Goal: Find specific page/section: Find specific page/section

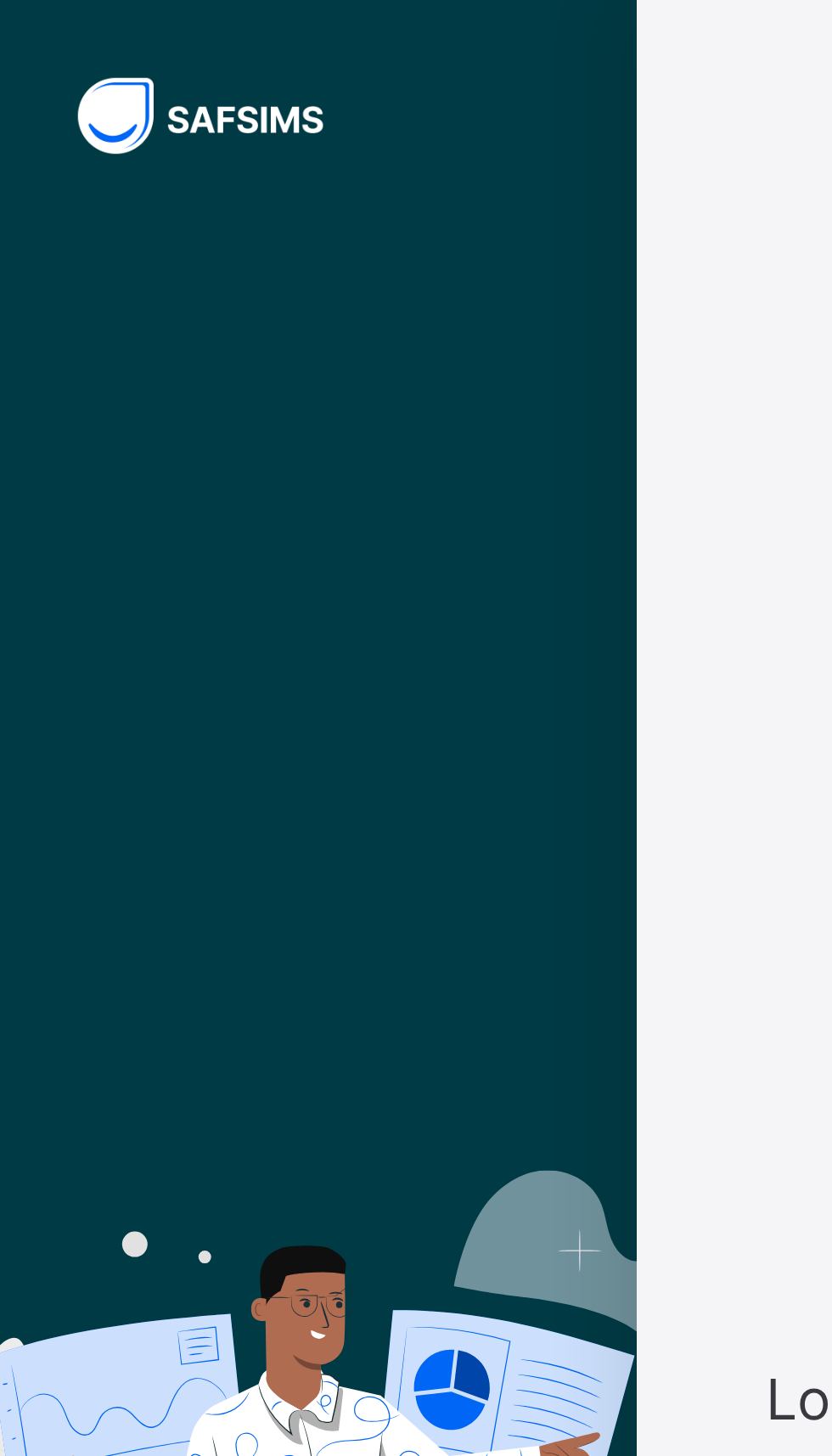
click at [54, 41] on img at bounding box center [97, 50] width 127 height 33
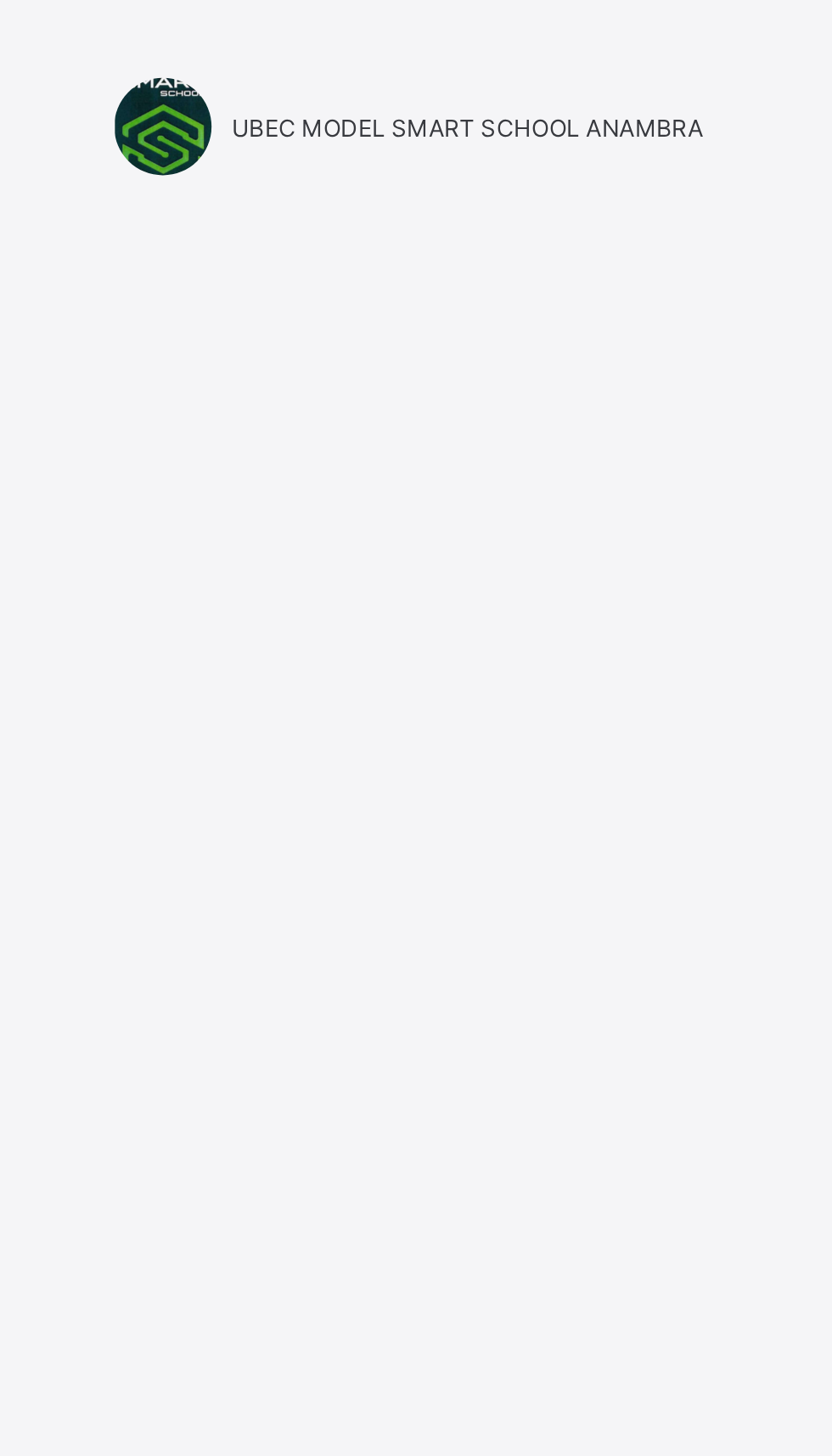
click at [542, 53] on div at bounding box center [539, 54] width 42 height 42
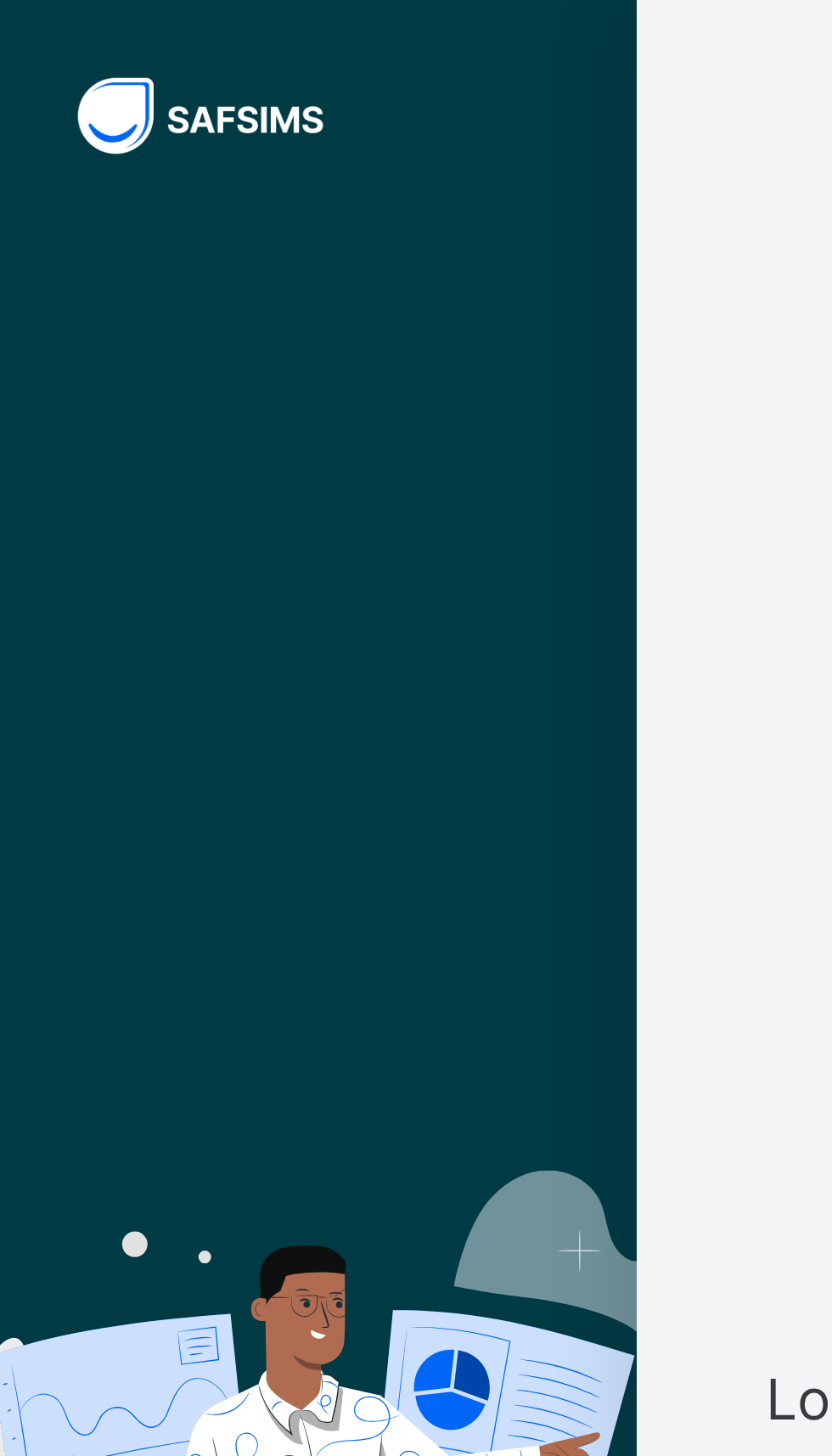
click at [74, 58] on img at bounding box center [97, 50] width 127 height 33
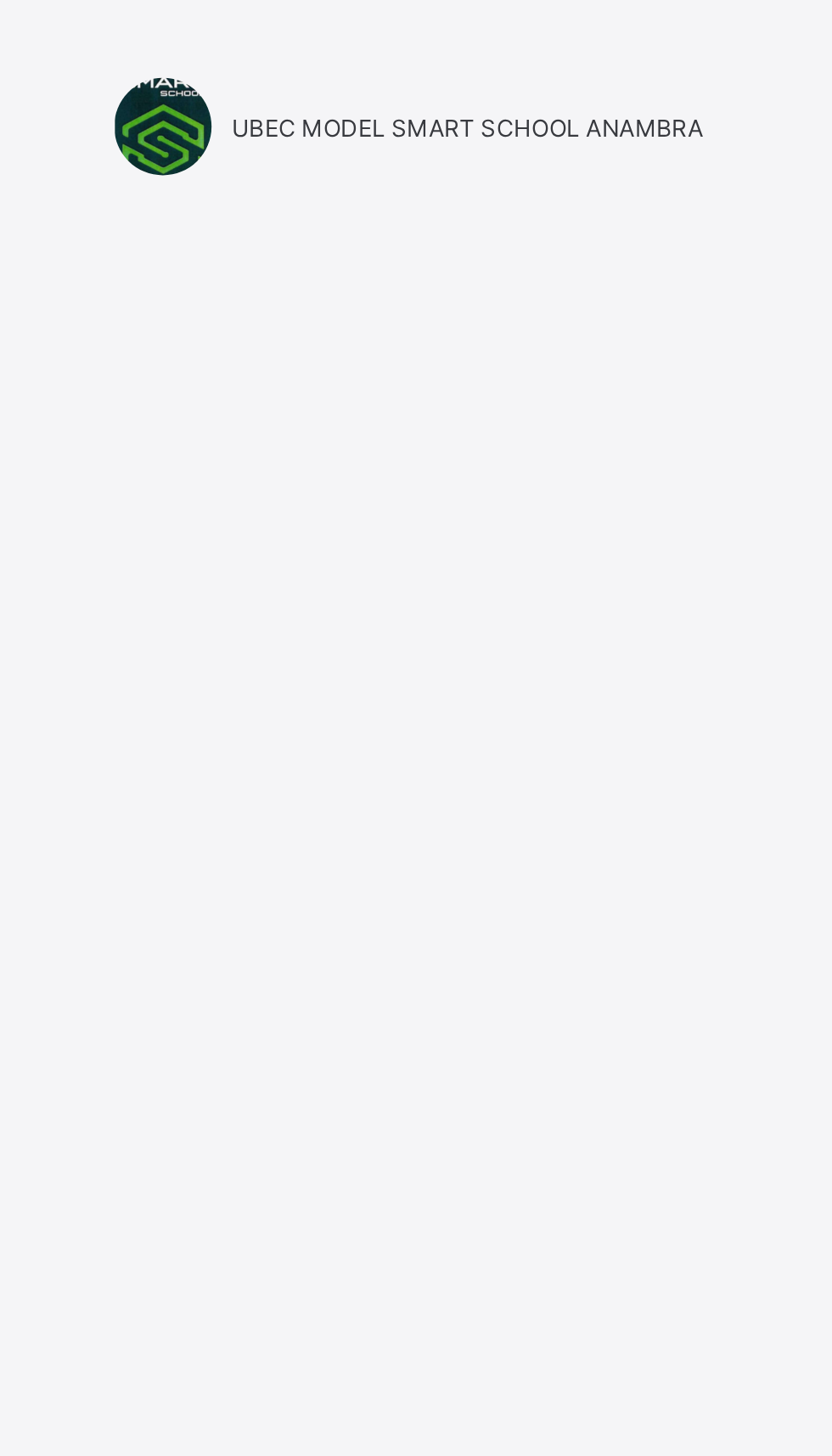
click at [518, 48] on div "UBEC MODEL SMART SCHOOL ANAMBRA" at bounding box center [554, 54] width 441 height 42
click at [573, 49] on span "UBEC MODEL SMART SCHOOL ANAMBRA" at bounding box center [672, 55] width 206 height 13
click at [651, 48] on div "UBEC MODEL SMART SCHOOL ANAMBRA" at bounding box center [554, 54] width 441 height 42
